Goal: Find contact information: Find contact information

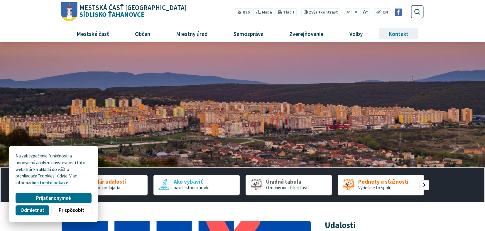
click at [392, 37] on span "Kontakt" at bounding box center [399, 34] width 24 height 16
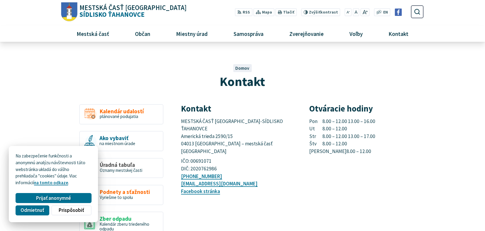
click at [34, 210] on span "Odmietnuť" at bounding box center [32, 209] width 23 height 6
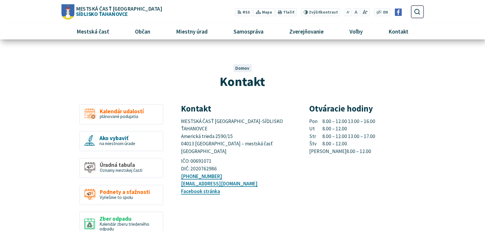
drag, startPoint x: 309, startPoint y: 136, endPoint x: 382, endPoint y: 136, distance: 72.5
click at [382, 136] on div "Kontakt MESTSKÁ ČASŤ [GEOGRAPHIC_DATA]-SÍDLISKO ŤAHANOVCE [STREET_ADDRESS] – me…" at bounding box center [302, 154] width 243 height 100
